Goal: Task Accomplishment & Management: Use online tool/utility

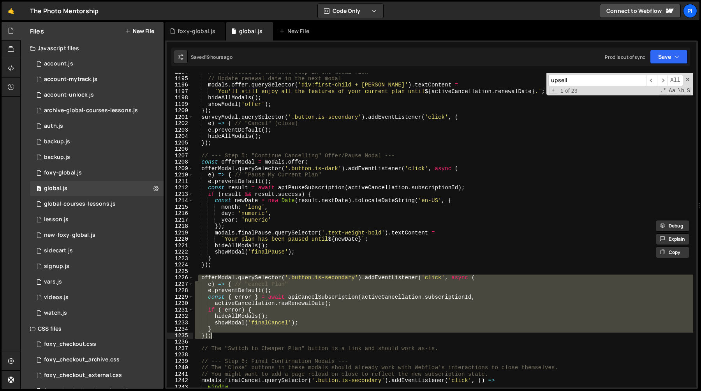
scroll to position [735, 0]
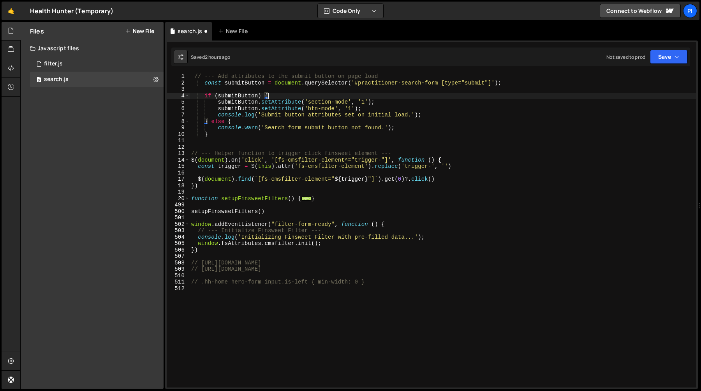
click at [257, 200] on div "// --- Add attributes to the submit button on page load const submitButton = do…" at bounding box center [443, 236] width 506 height 327
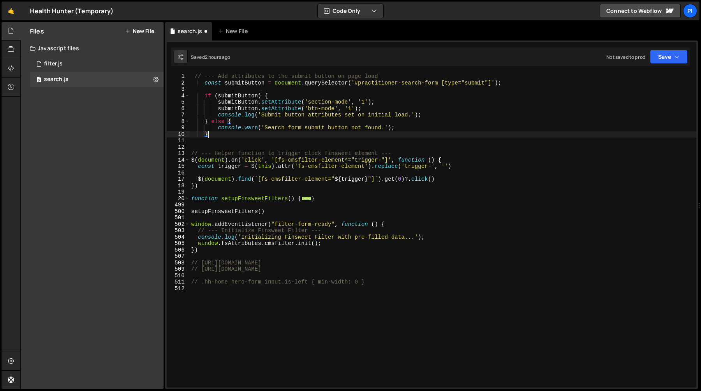
type textarea "}"
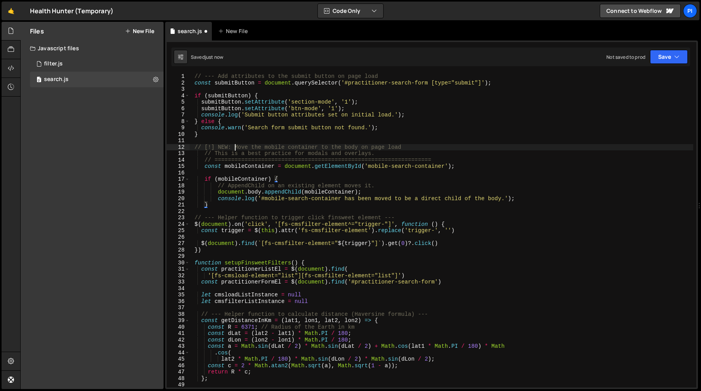
click at [235, 149] on div "// --- Add attributes to the submit button on page load const submitButton = do…" at bounding box center [441, 236] width 503 height 327
click at [462, 157] on div "// --- Add attributes to the submit button on page load const submitButton = do…" at bounding box center [441, 236] width 503 height 327
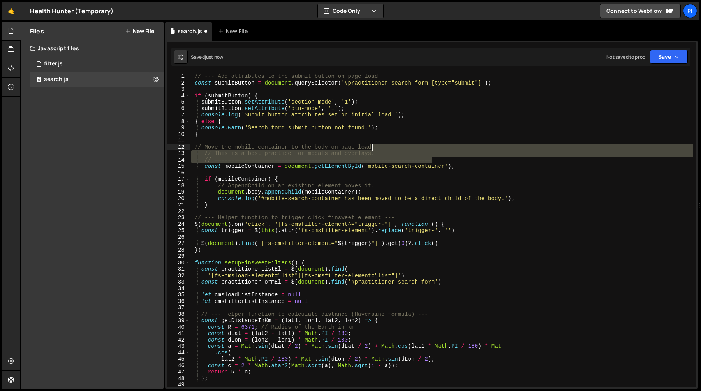
click at [432, 150] on div "// --- Add attributes to the submit button on page load const submitButton = do…" at bounding box center [441, 236] width 503 height 327
type textarea "// Move the mobile container to the body on page load"
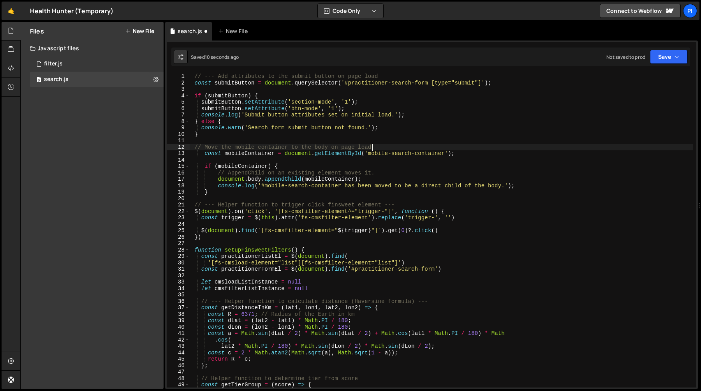
click at [231, 195] on div "// --- Add attributes to the submit button on page load const submitButton = do…" at bounding box center [441, 236] width 503 height 327
click at [302, 160] on div "// --- Add attributes to the submit button on page load const submitButton = do…" at bounding box center [441, 236] width 503 height 327
click at [268, 159] on div "// --- Add attributes to the submit button on page load const submitButton = do…" at bounding box center [441, 236] width 503 height 327
click at [274, 172] on div "// --- Add attributes to the submit button on page load const submitButton = do…" at bounding box center [441, 236] width 503 height 327
click at [330, 179] on div "// --- Add attributes to the submit button on page load const submitButton = do…" at bounding box center [441, 236] width 503 height 327
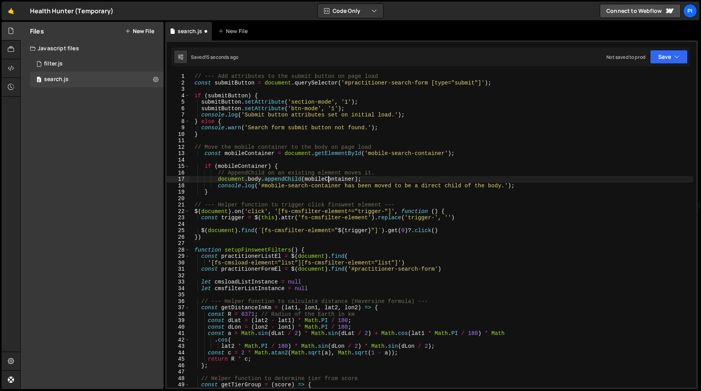
click at [280, 178] on div "// --- Add attributes to the submit button on page load const submitButton = do…" at bounding box center [441, 236] width 503 height 327
click at [360, 178] on div "// --- Add attributes to the submit button on page load const submitButton = do…" at bounding box center [441, 236] width 503 height 327
click at [427, 181] on div "// --- Add attributes to the submit button on page load const submitButton = do…" at bounding box center [441, 236] width 503 height 327
click at [205, 193] on div "// --- Add attributes to the submit button on page load const submitButton = do…" at bounding box center [441, 236] width 503 height 327
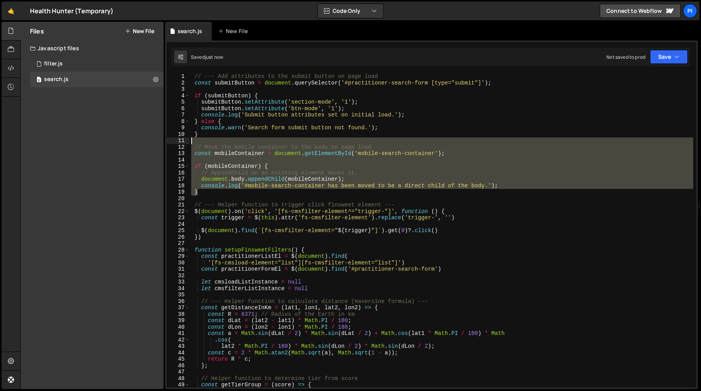
type textarea "// Move the mobile container to the body on page load"
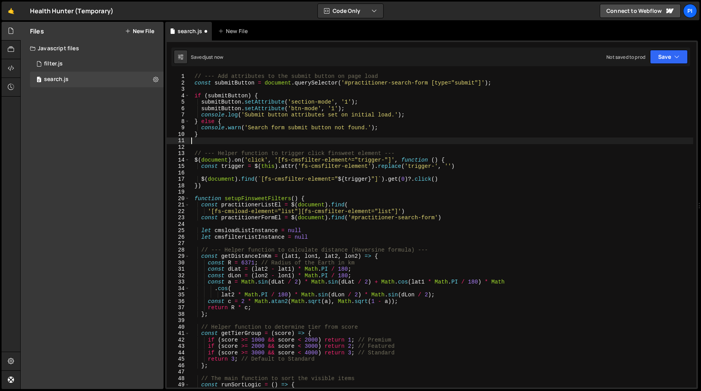
drag, startPoint x: 205, startPoint y: 193, endPoint x: 192, endPoint y: 141, distance: 54.2
click at [192, 141] on div "// --- Add attributes to the submit button on page load const submitButton = do…" at bounding box center [441, 236] width 503 height 327
type textarea "}"
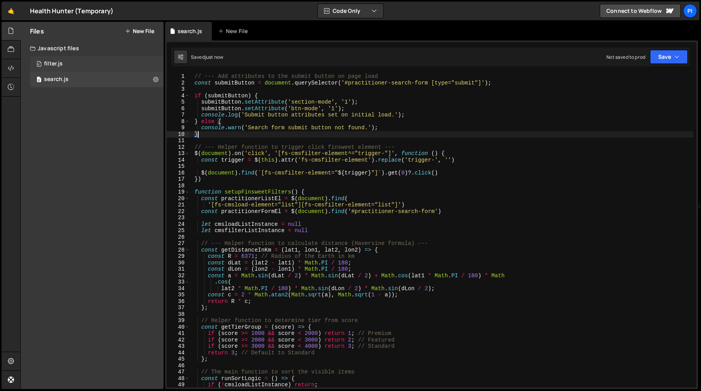
click at [72, 64] on div "0 filter.js 0" at bounding box center [97, 64] width 134 height 16
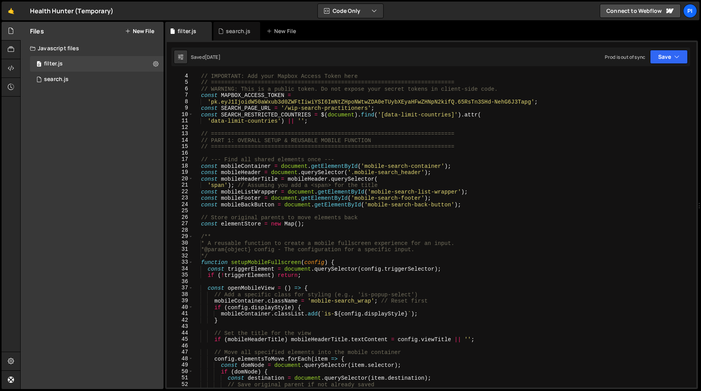
scroll to position [29, 0]
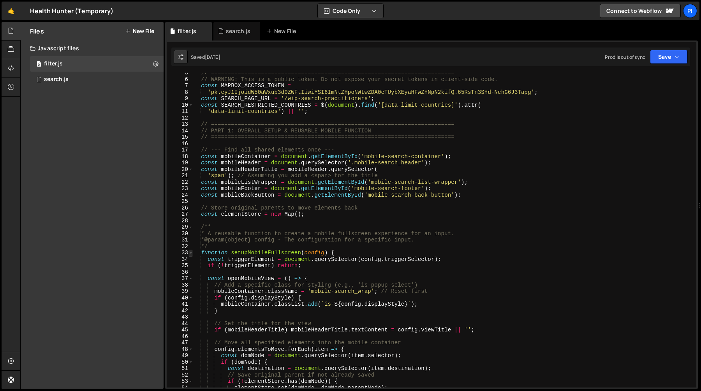
click at [190, 253] on span at bounding box center [190, 253] width 4 height 7
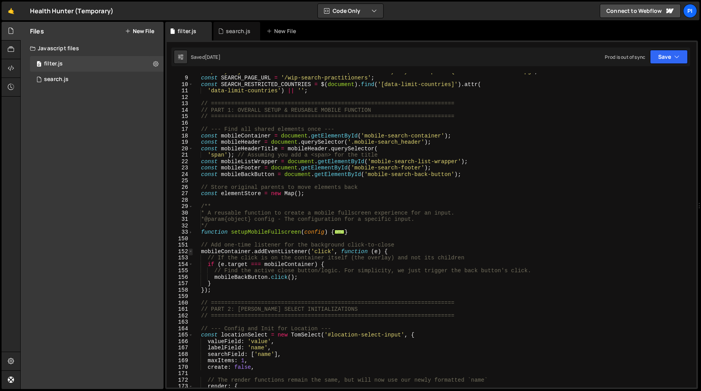
click at [191, 250] on span at bounding box center [190, 251] width 4 height 7
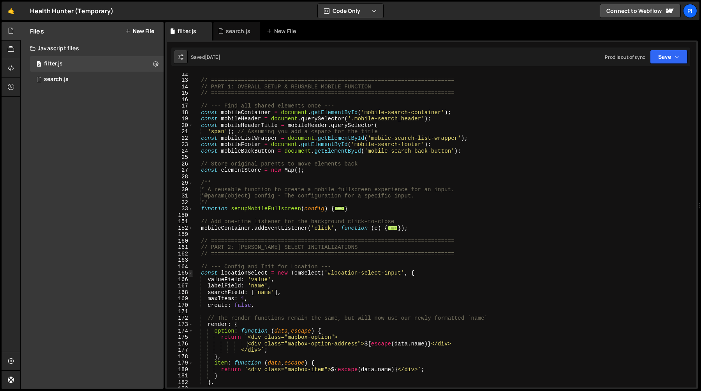
click at [190, 274] on span at bounding box center [190, 273] width 4 height 7
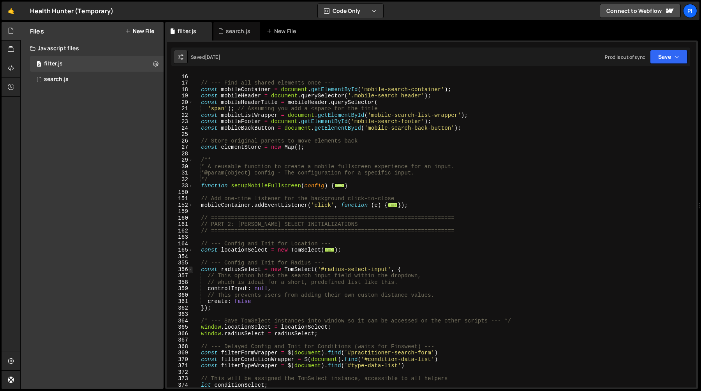
click at [190, 269] on span at bounding box center [190, 269] width 4 height 7
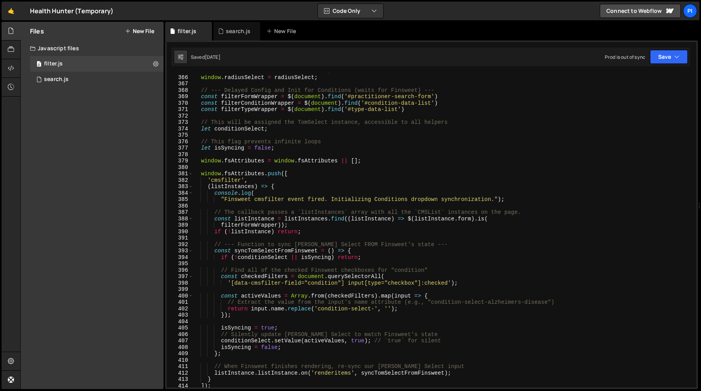
scroll to position [331, 0]
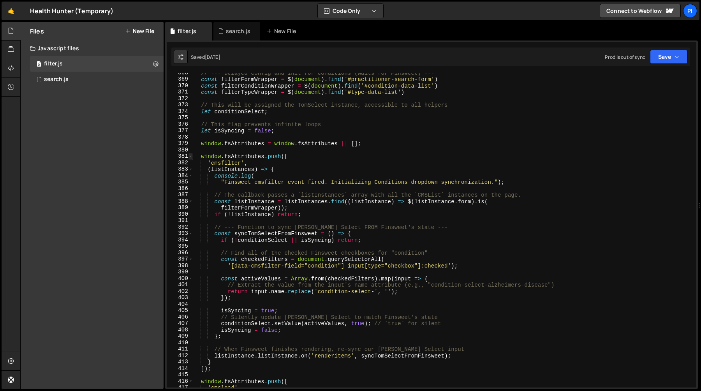
click at [190, 155] on span at bounding box center [190, 156] width 4 height 7
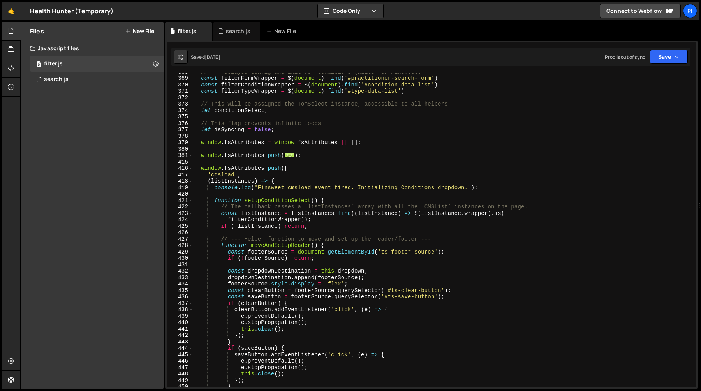
scroll to position [338, 0]
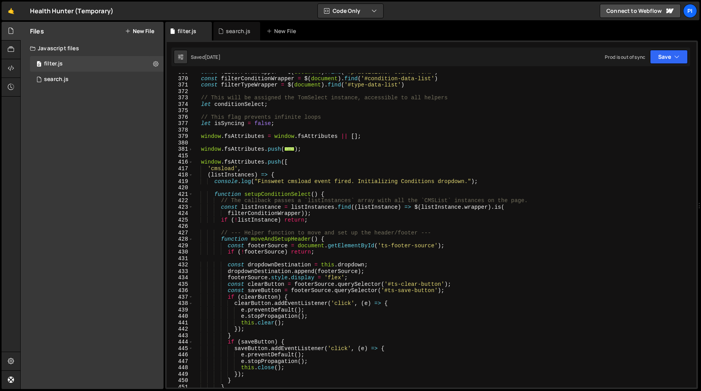
click at [188, 160] on div "416" at bounding box center [180, 162] width 26 height 7
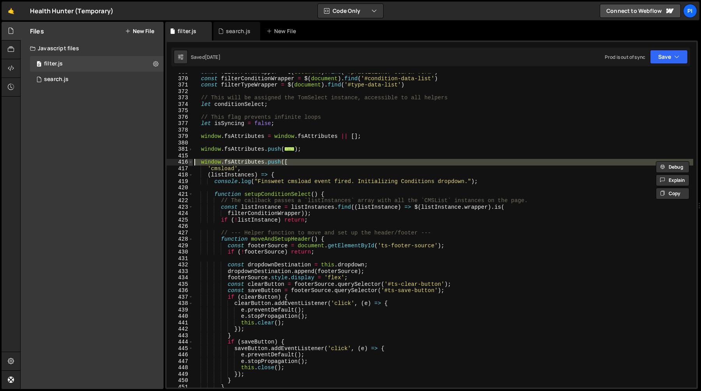
click at [190, 163] on span at bounding box center [190, 162] width 4 height 7
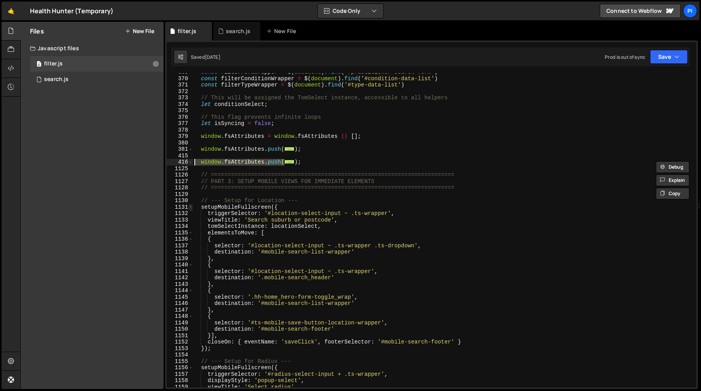
click at [190, 207] on span at bounding box center [190, 207] width 4 height 7
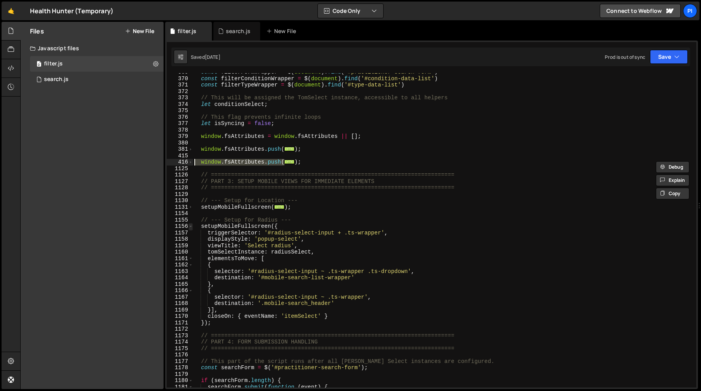
click at [190, 227] on span at bounding box center [190, 226] width 4 height 7
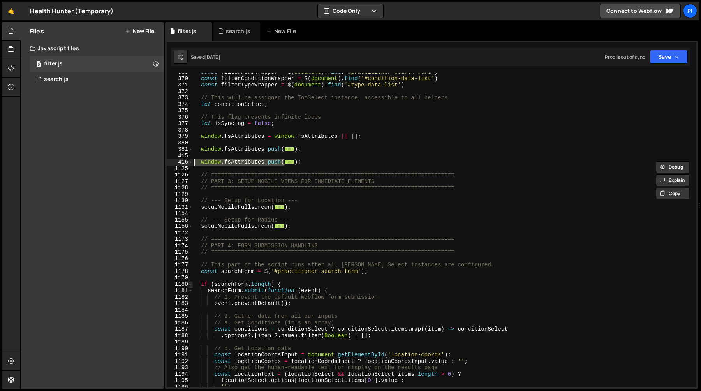
click at [190, 286] on span at bounding box center [190, 284] width 4 height 7
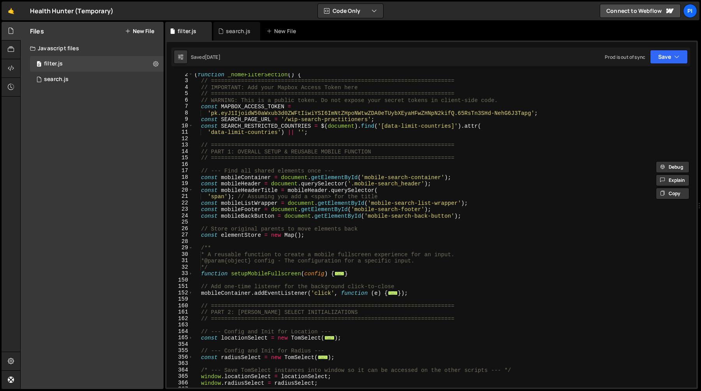
scroll to position [0, 0]
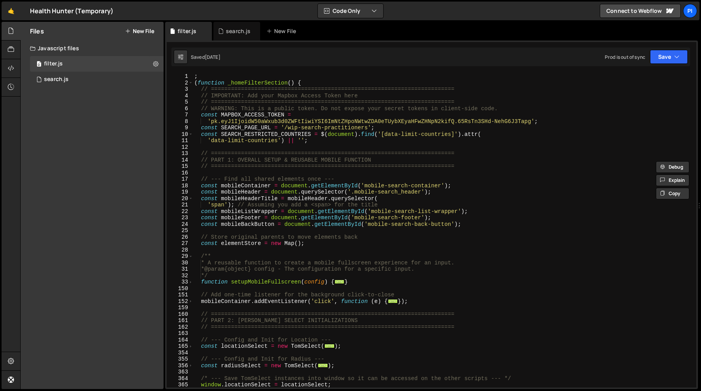
click at [329, 242] on div "; ( function _homeFilterSection ( ) { // ======================================…" at bounding box center [443, 236] width 500 height 327
type textarea "const elementStore = new Map();"
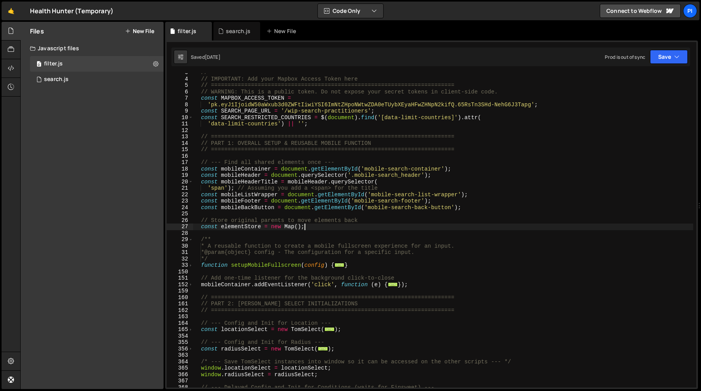
scroll to position [19, 0]
click at [235, 230] on div "// ========================================================================= //…" at bounding box center [443, 230] width 500 height 327
click at [260, 264] on div "// ========================================================================= //…" at bounding box center [443, 230] width 500 height 327
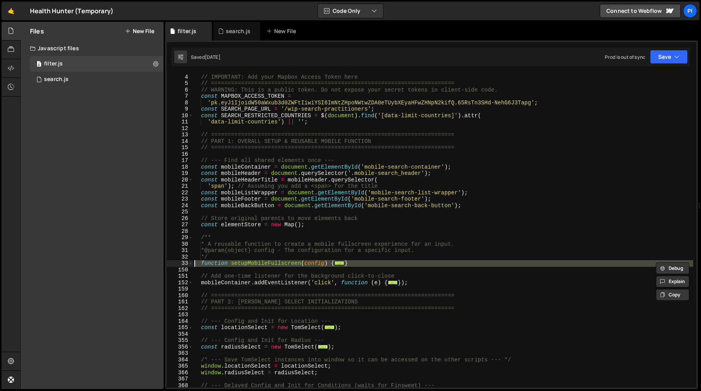
click at [260, 264] on div "// ========================================================================= //…" at bounding box center [443, 230] width 500 height 327
type textarea "function setupMobileFullscreen(config) { const triggerElement = document.queryS…"
click at [261, 272] on div "// ========================================================================= //…" at bounding box center [443, 230] width 500 height 314
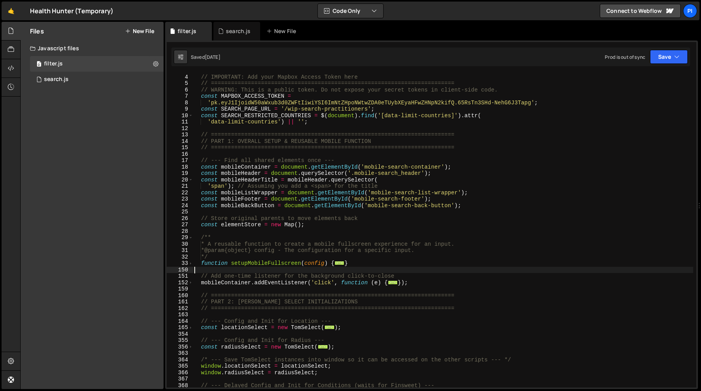
scroll to position [30, 0]
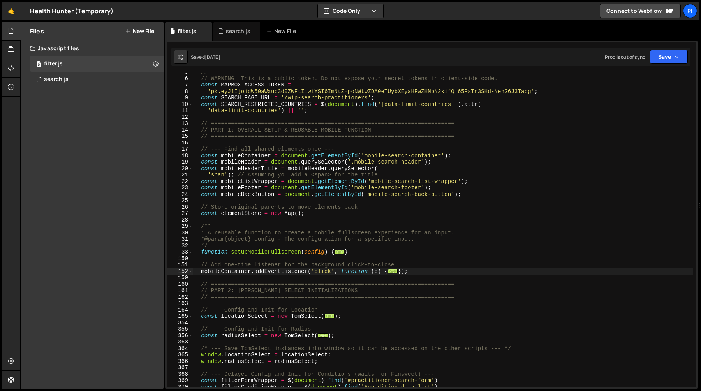
click at [430, 274] on div "// ========================================================================= //…" at bounding box center [443, 232] width 500 height 327
type textarea "});"
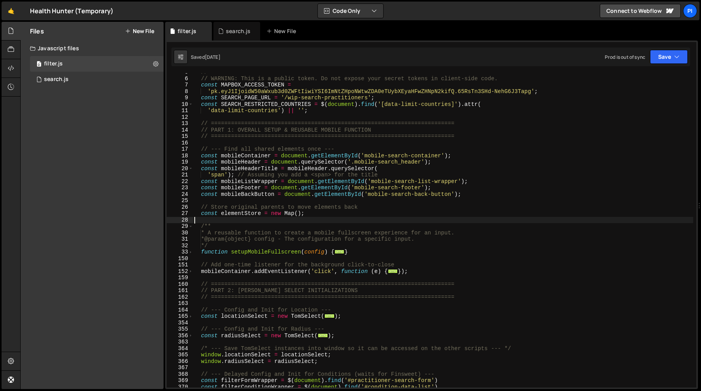
click at [334, 222] on div "// ========================================================================= //…" at bounding box center [443, 232] width 500 height 327
click at [342, 261] on div "// ========================================================================= //…" at bounding box center [443, 232] width 500 height 327
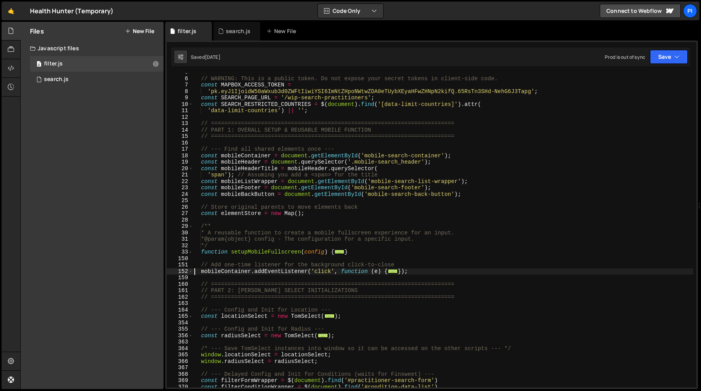
type textarea "// Add one-time listener for the background click-to-close"
type textarea "/**"
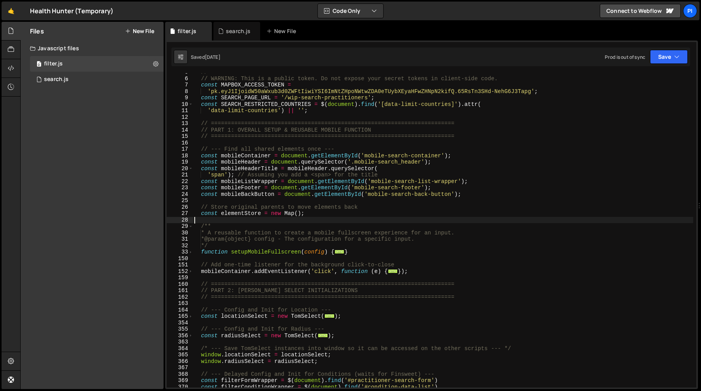
type textarea "// Store original parents to move elements back"
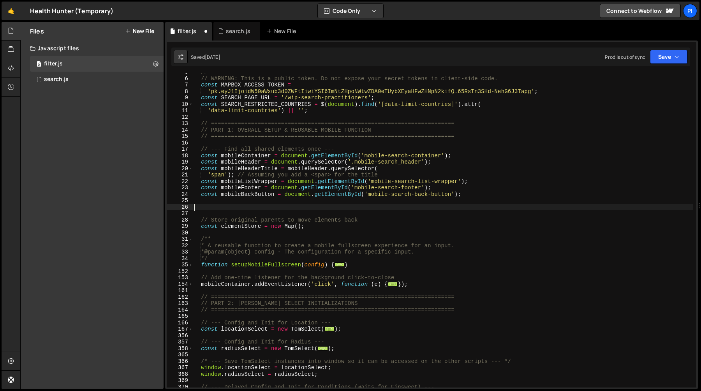
paste textarea "}"
type textarea "}"
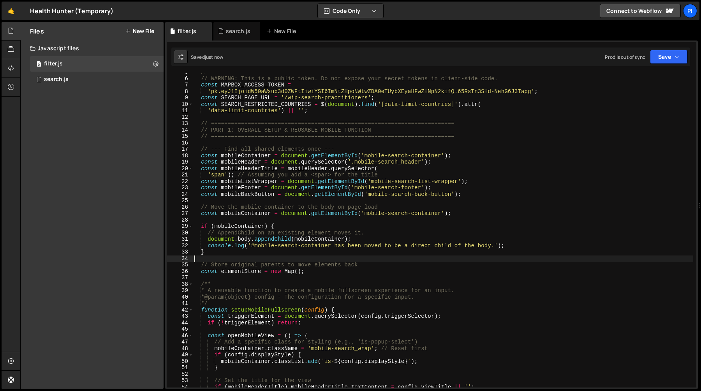
click at [476, 213] on div "// ========================================================================= //…" at bounding box center [443, 232] width 500 height 327
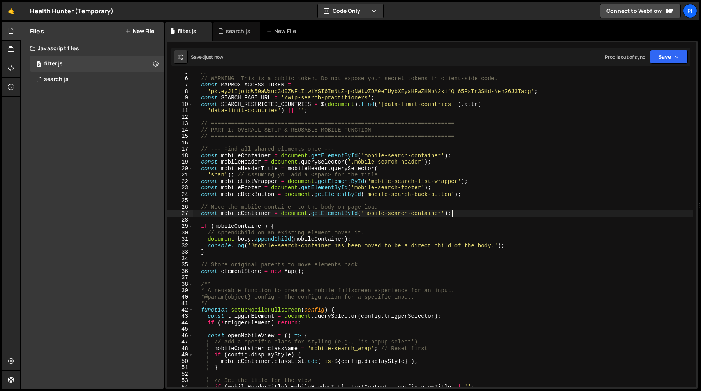
click at [458, 205] on div "// ========================================================================= //…" at bounding box center [443, 232] width 500 height 327
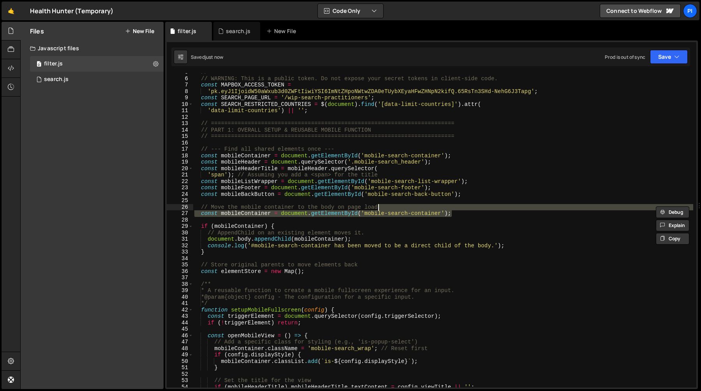
type textarea "// Move the mobile container to the body on page load"
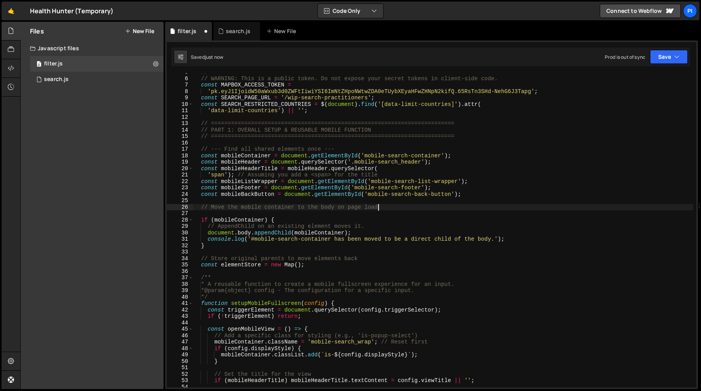
type textarea "// Move the mobile container to the body on page load"
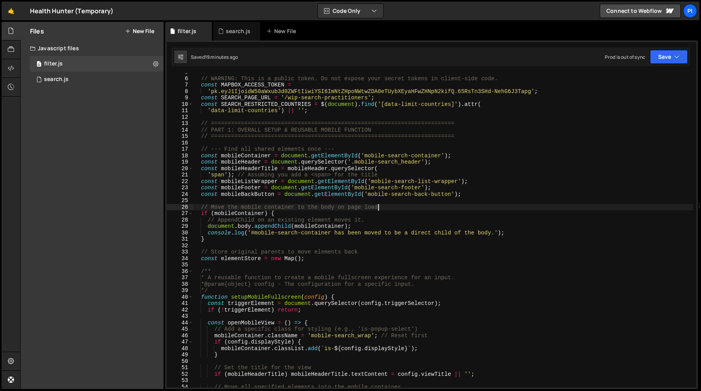
click at [315, 196] on div "// ========================================================================= //…" at bounding box center [443, 232] width 500 height 327
click at [257, 147] on div "// ========================================================================= //…" at bounding box center [443, 232] width 500 height 327
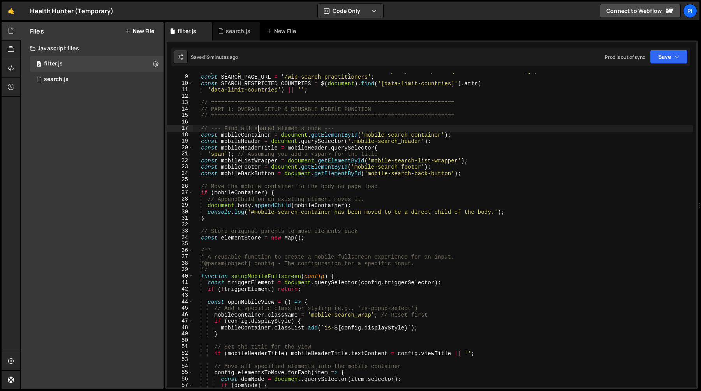
scroll to position [74, 0]
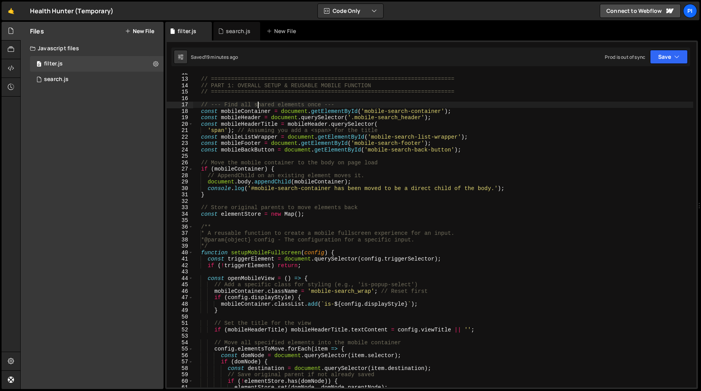
click at [255, 255] on div "// ========================================================================= //…" at bounding box center [443, 232] width 500 height 327
type textarea "function setupMobileFullscreen(config) {"
click at [255, 255] on div "// ========================================================================= //…" at bounding box center [443, 232] width 500 height 327
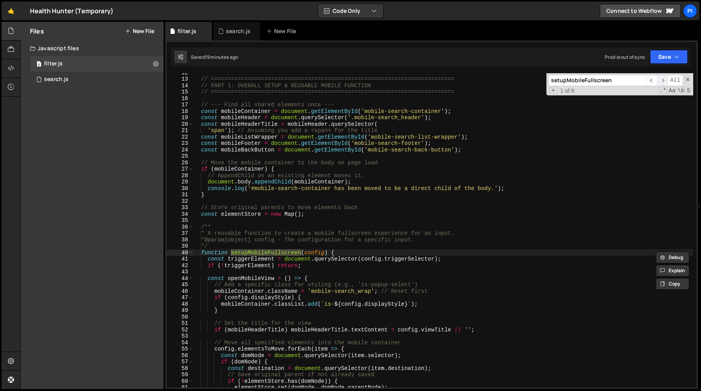
click at [666, 79] on span "​" at bounding box center [662, 80] width 11 height 11
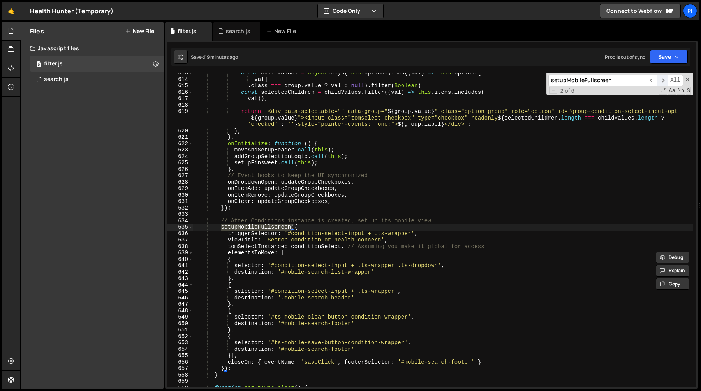
click at [664, 80] on span "​" at bounding box center [662, 80] width 11 height 11
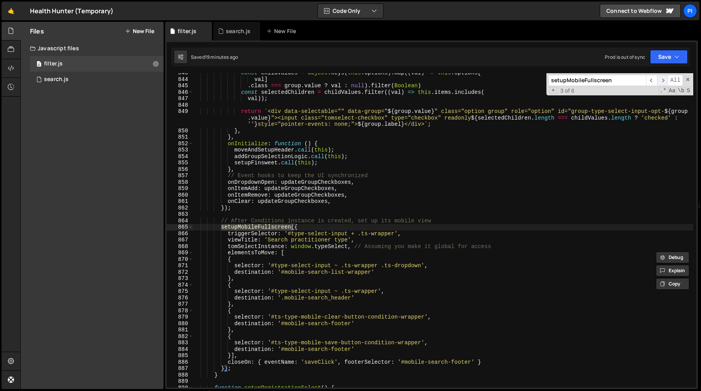
click at [664, 80] on span "​" at bounding box center [662, 80] width 11 height 11
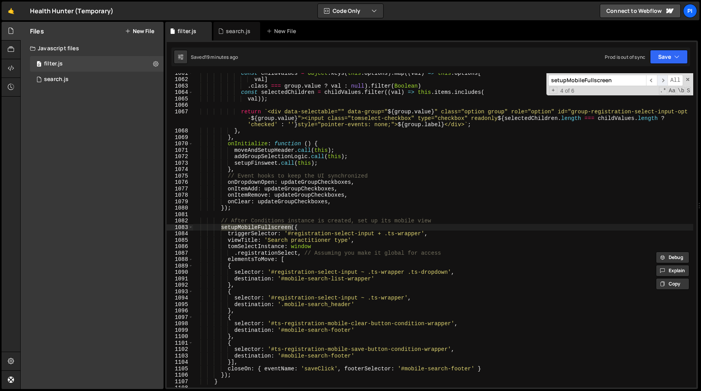
scroll to position [6908, 0]
click at [652, 80] on span "​" at bounding box center [651, 80] width 11 height 11
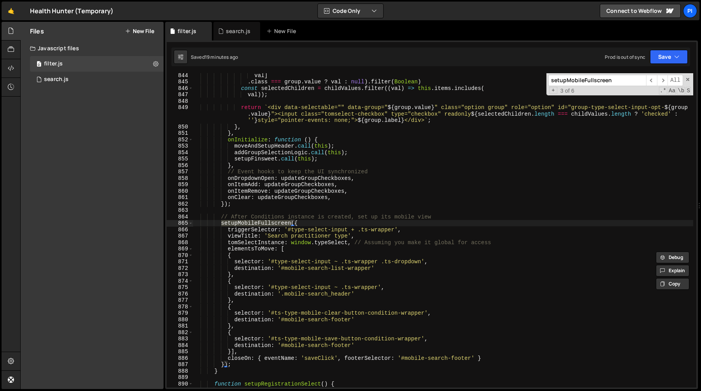
scroll to position [5481, 0]
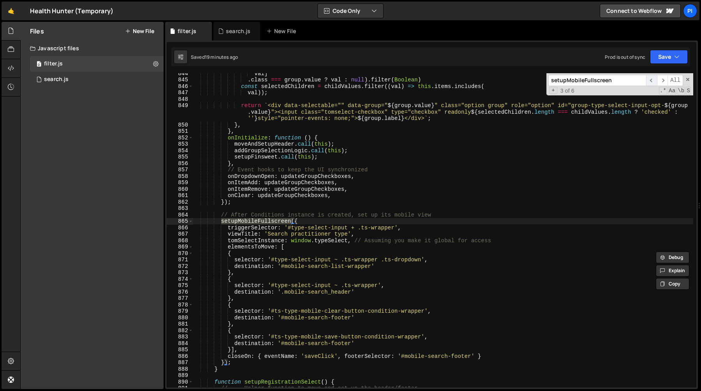
click at [650, 80] on span "​" at bounding box center [651, 80] width 11 height 11
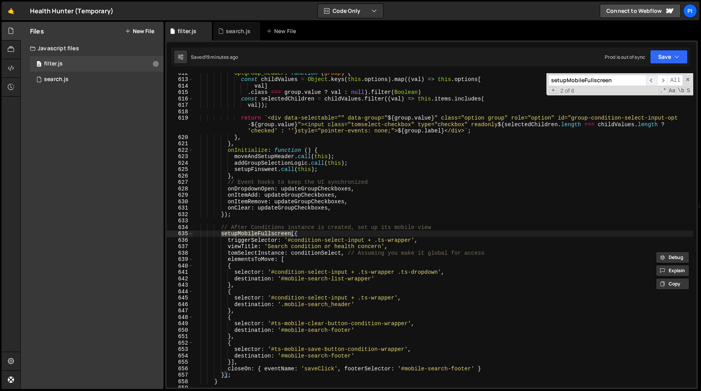
click at [650, 80] on span "​" at bounding box center [651, 80] width 11 height 11
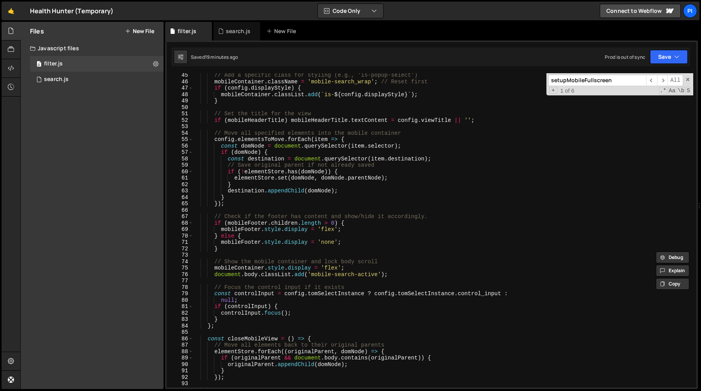
scroll to position [286, 0]
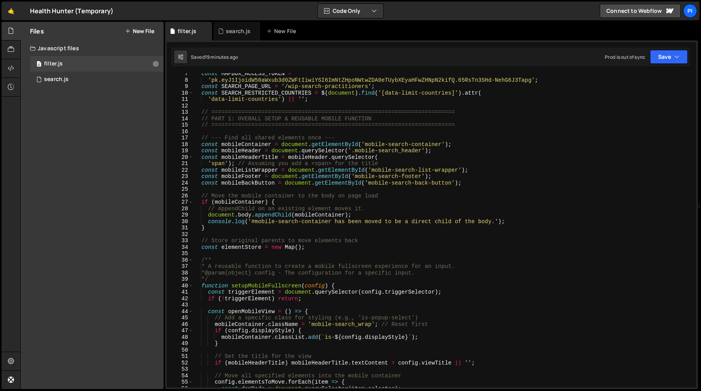
scroll to position [202, 0]
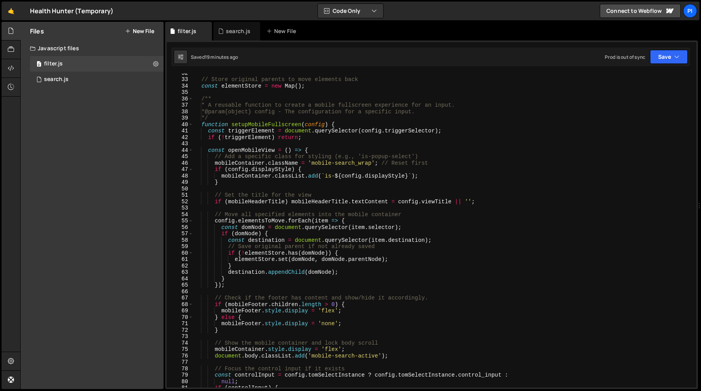
click at [398, 247] on div "// Store original parents to move elements back const elementStore = new Map ( …" at bounding box center [443, 233] width 500 height 327
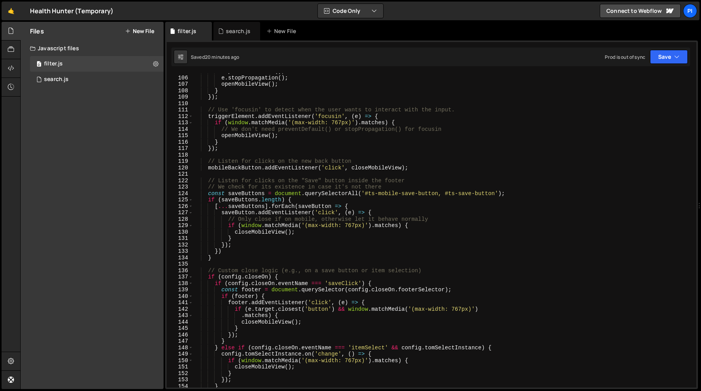
scroll to position [674, 0]
click at [365, 193] on div "e . preventDefault ( ) ; e . stopPropagation ( ) ; openMobileView ( ) ; } }) ; …" at bounding box center [443, 230] width 500 height 327
click at [439, 193] on div "e . preventDefault ( ) ; e . stopPropagation ( ) ; openMobileView ( ) ; } }) ; …" at bounding box center [443, 230] width 500 height 327
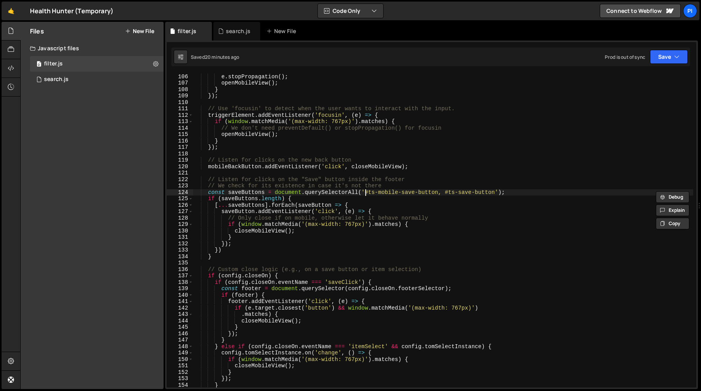
scroll to position [0, 12]
paste textarea "#ts-mobile-save-button"
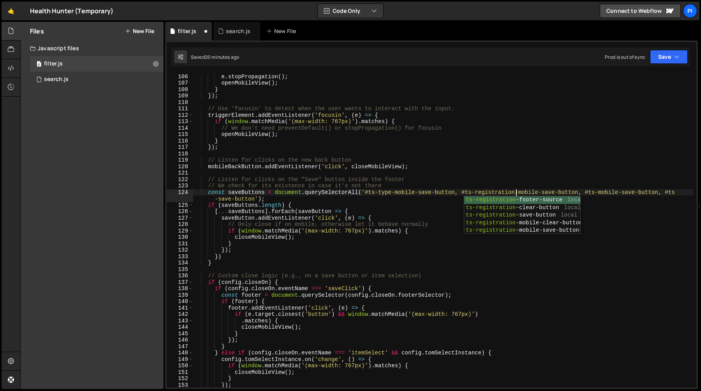
scroll to position [0, 22]
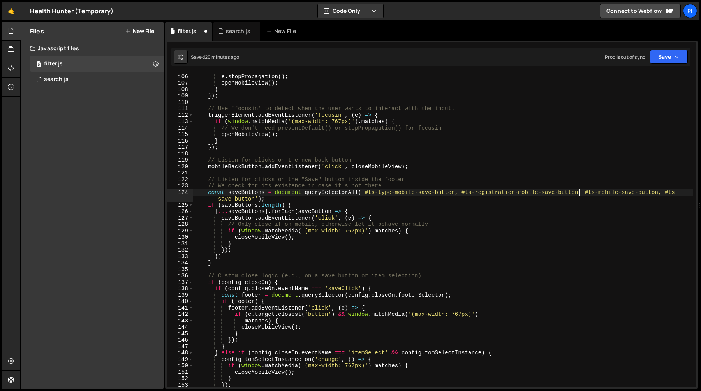
click at [580, 192] on div "e . preventDefault ( ) ; e . stopPropagation ( ) ; openMobileView ( ) ; } }) ; …" at bounding box center [443, 230] width 500 height 327
click at [366, 193] on div "e . preventDefault ( ) ; e . stopPropagation ( ) ; openMobileView ( ) ; } }) ; …" at bounding box center [443, 230] width 500 height 327
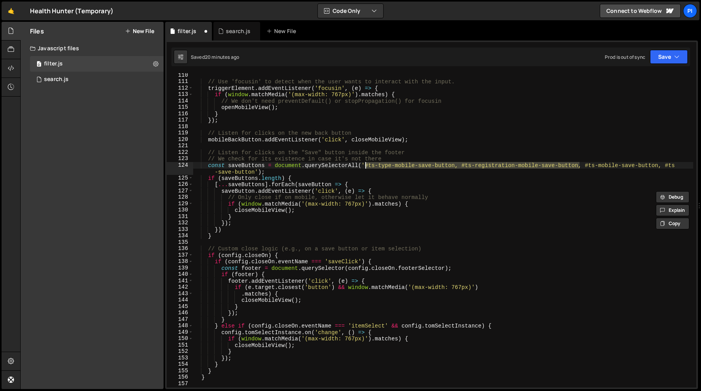
scroll to position [699, 0]
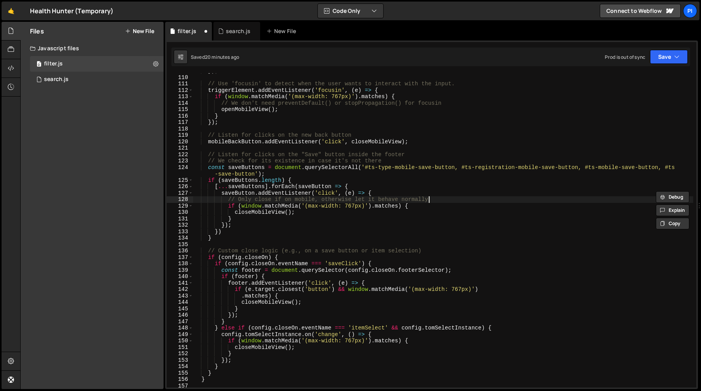
click at [464, 197] on div "}) ; // Use 'focusin' to detect when the user wants to interact with the input.…" at bounding box center [443, 231] width 500 height 327
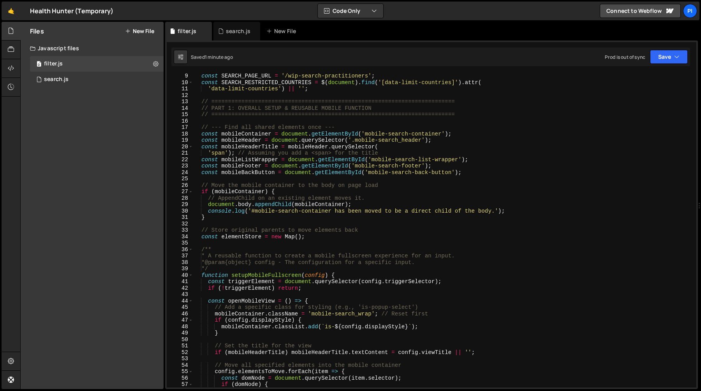
scroll to position [52, 0]
click at [274, 150] on div "const SEARCH_PAGE_URL = '/wip-search-practitioners' ; const SEARCH_RESTRICTED_C…" at bounding box center [443, 236] width 500 height 327
type textarea "'span'); // Assuming you add a <span> for the title"
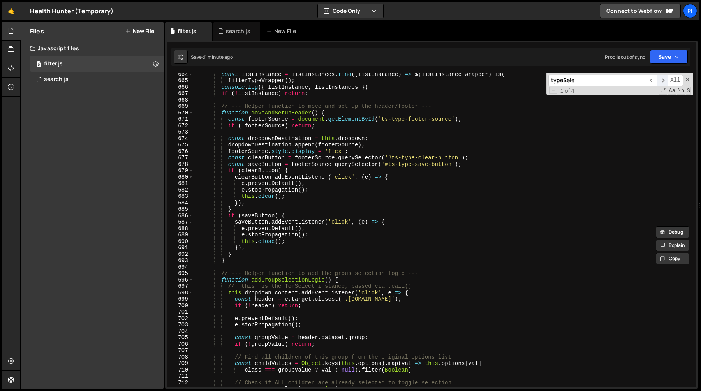
type input "typeSele"
click at [663, 82] on span "​" at bounding box center [662, 80] width 11 height 11
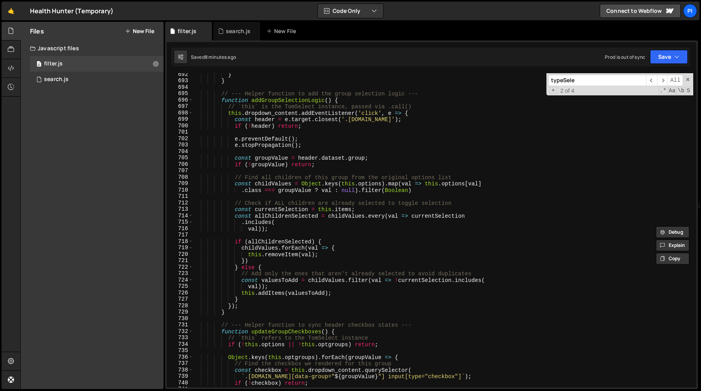
scroll to position [4491, 0]
click at [409, 139] on div "} } // --- Helper function to add the group selection logic --- function addGro…" at bounding box center [443, 235] width 500 height 327
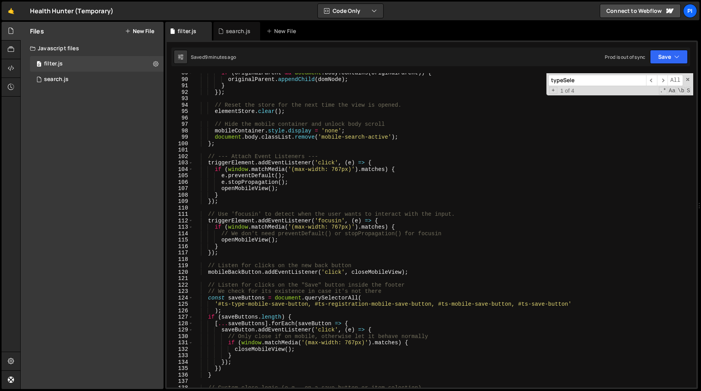
scroll to position [579, 0]
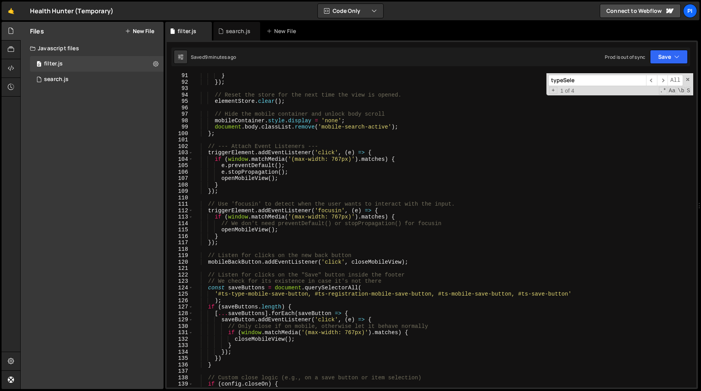
click at [383, 293] on div "} }) ; // Reset the store for the next time the view is opened. elementStore . …" at bounding box center [443, 235] width 500 height 327
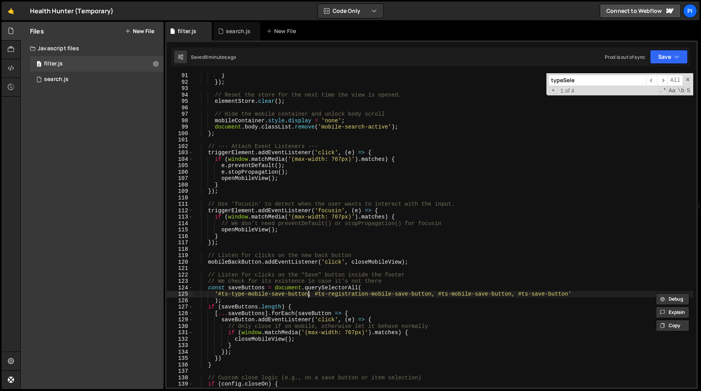
paste textarea "registration-mobile-save-button, #ts-"
paste textarea "#ts-type-mobile-save-button"
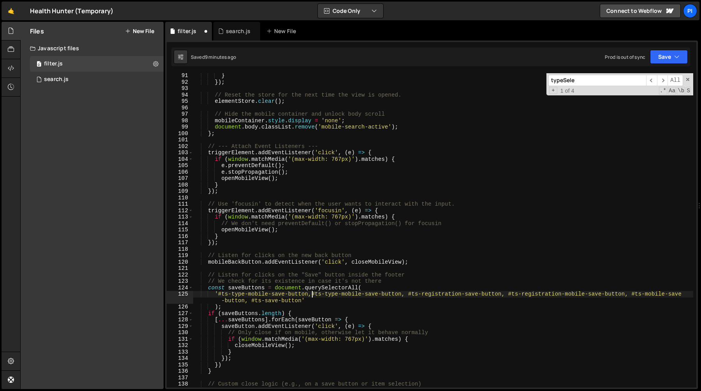
scroll to position [0, 8]
type textarea "'#ts-type-save-button, #ts-type-mobile-save-button, #ts-registration-save-butto…"
